Goal: Information Seeking & Learning: Learn about a topic

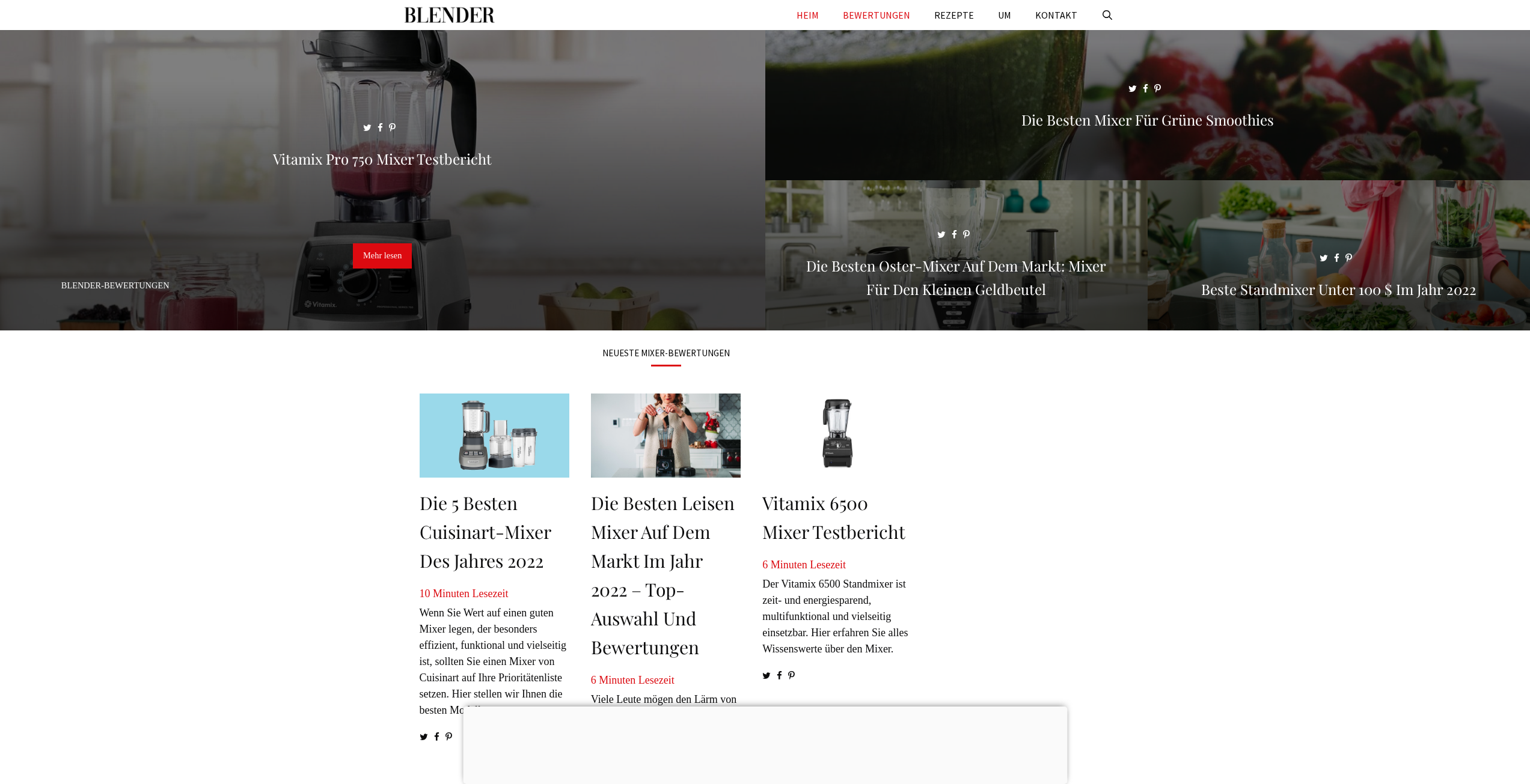
click at [899, 16] on font "BEWERTUNGEN" at bounding box center [876, 15] width 68 height 12
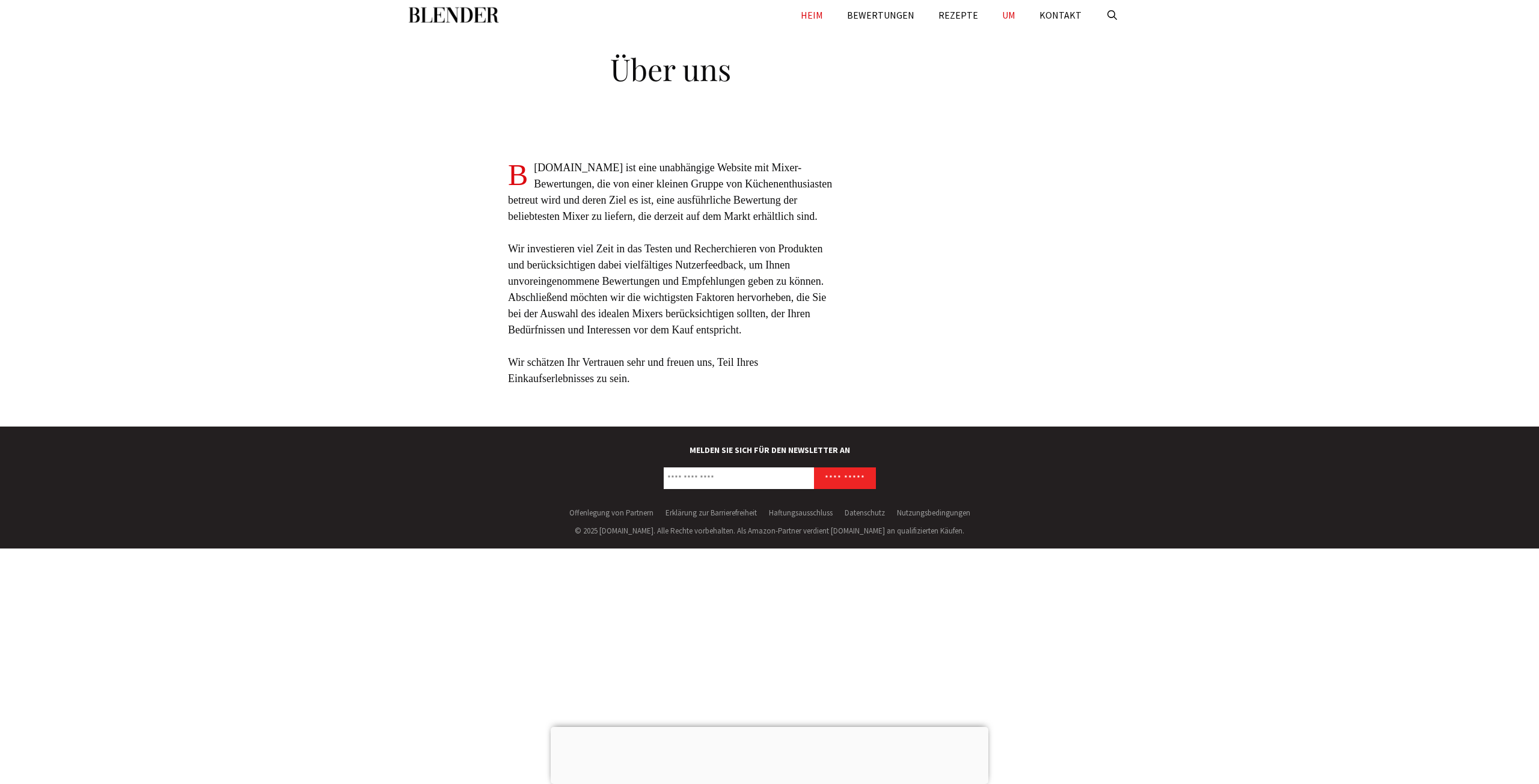
click at [816, 16] on font "HEIM" at bounding box center [812, 15] width 22 height 12
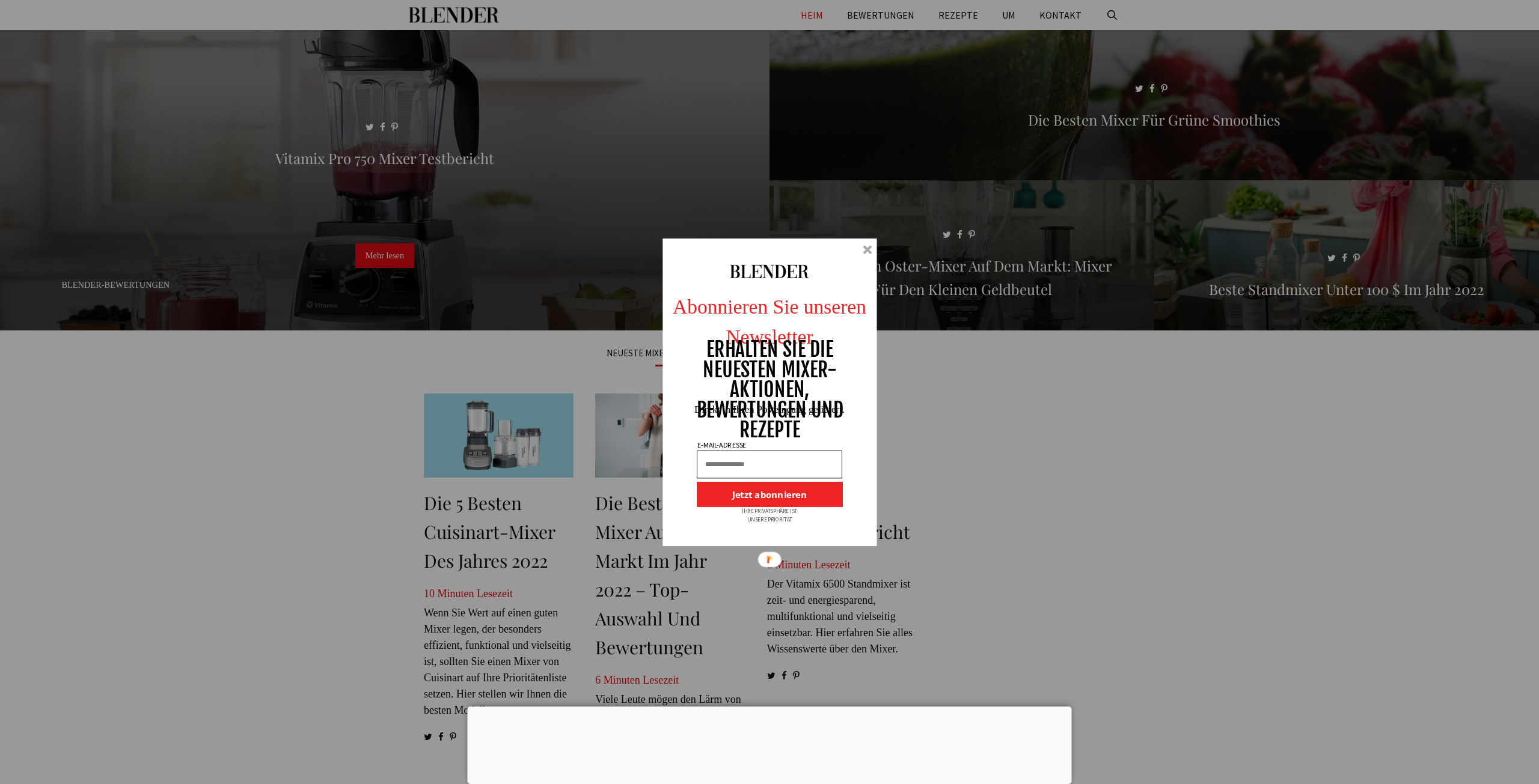
click at [868, 251] on div at bounding box center [867, 250] width 9 height 9
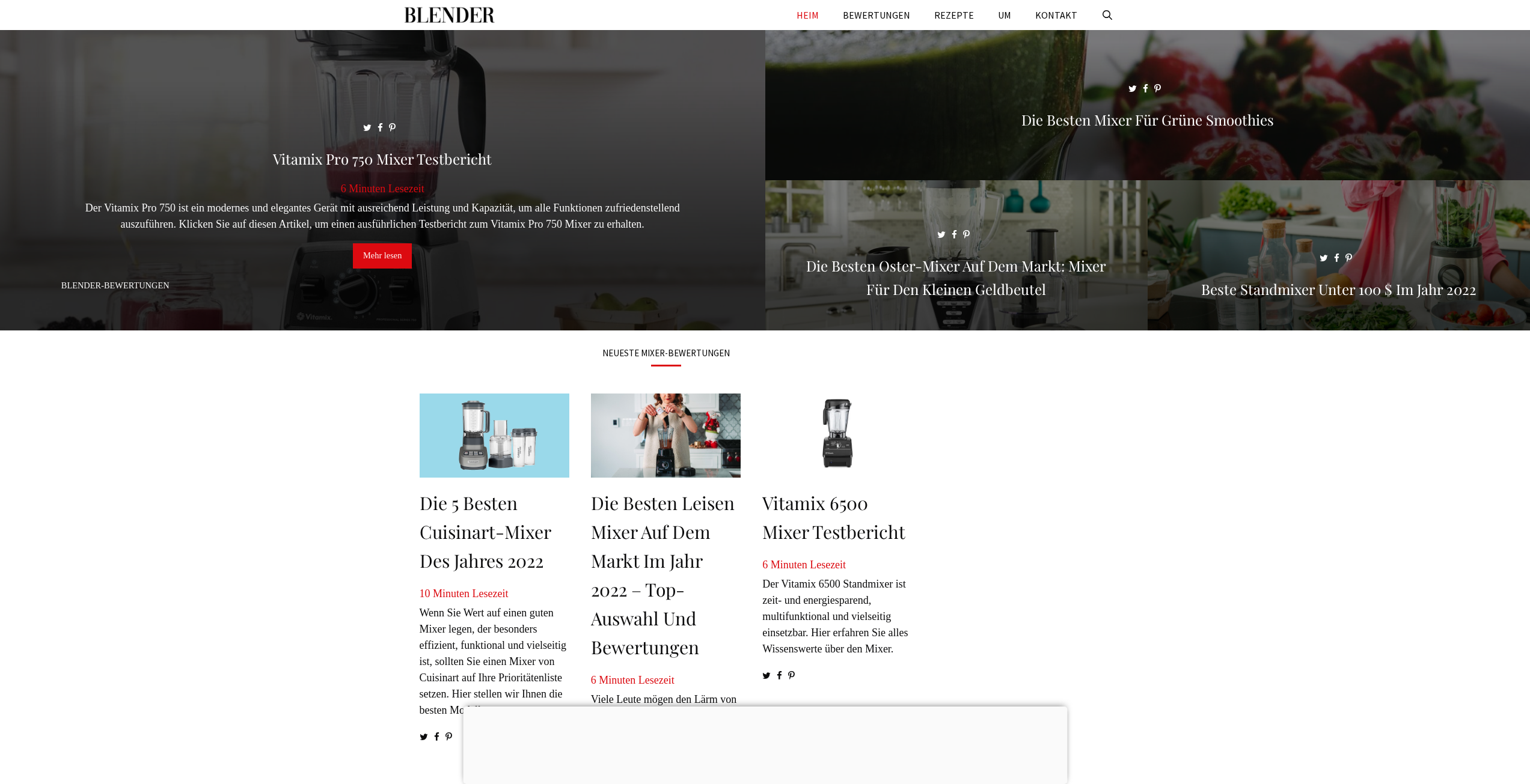
click at [373, 259] on font "Mehr lesen" at bounding box center [382, 255] width 39 height 10
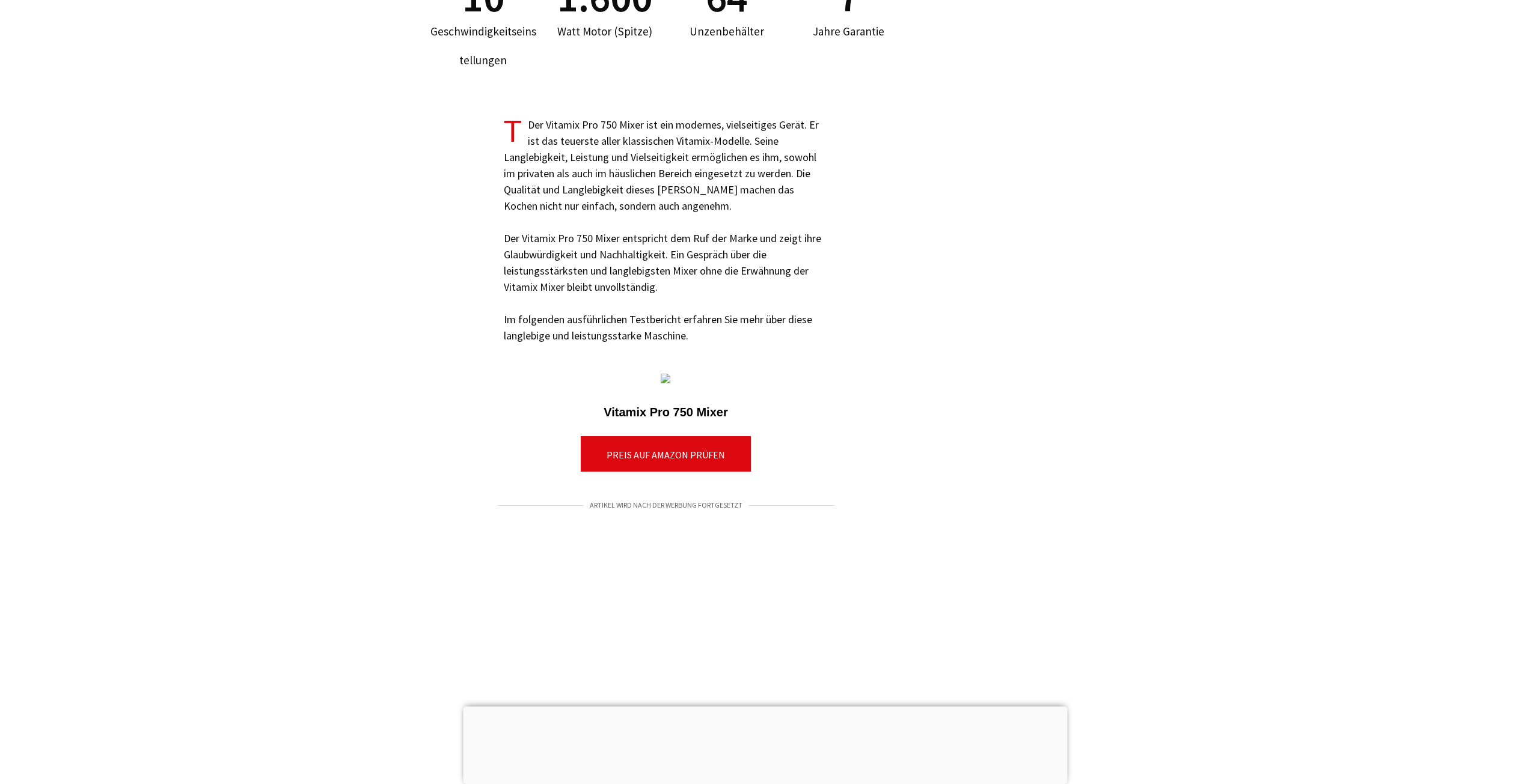
scroll to position [1202, 0]
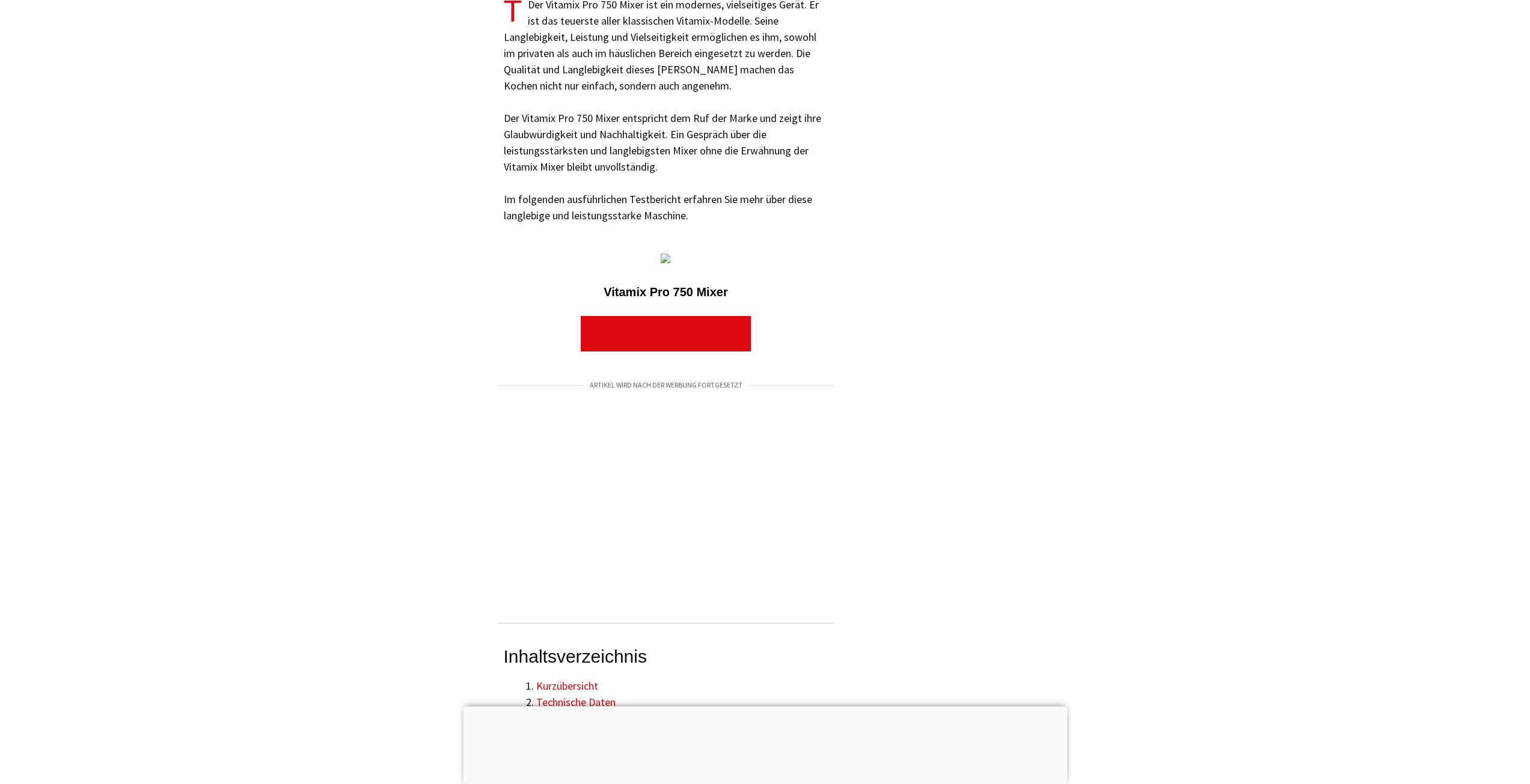
click at [677, 342] on link "PREIS AUF AMAZON PRÜFEN" at bounding box center [666, 334] width 170 height 35
